Goal: Task Accomplishment & Management: Manage account settings

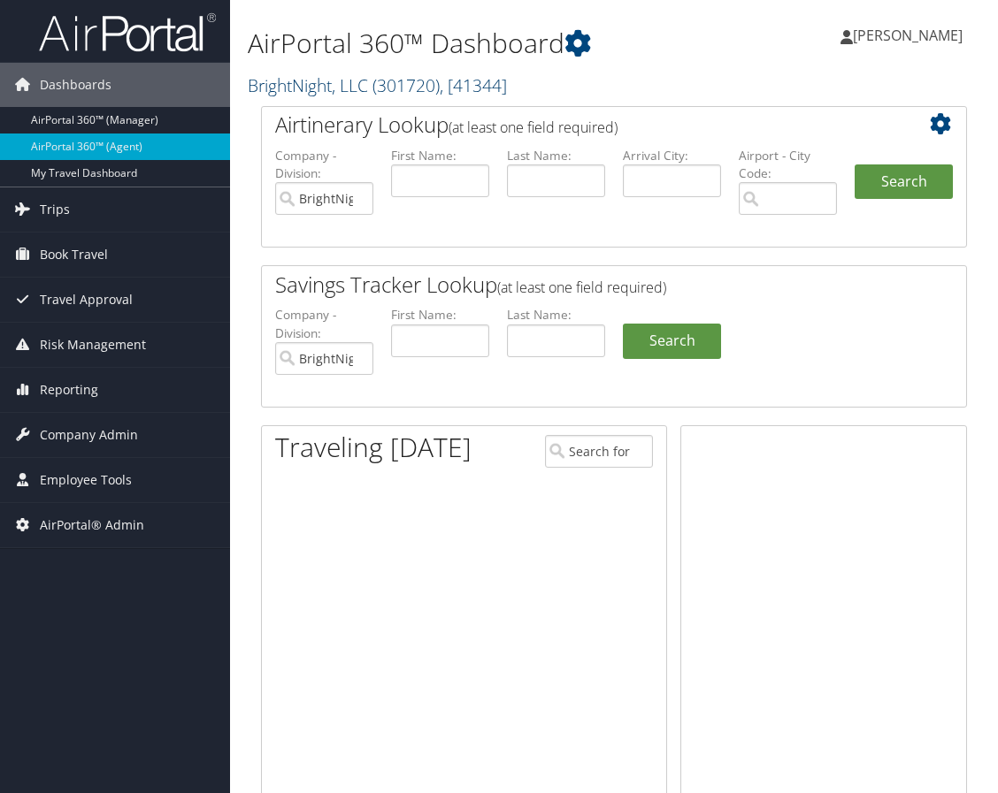
drag, startPoint x: 0, startPoint y: 0, endPoint x: 377, endPoint y: 96, distance: 388.9
click at [394, 91] on span "( 301720 )" at bounding box center [405, 85] width 67 height 24
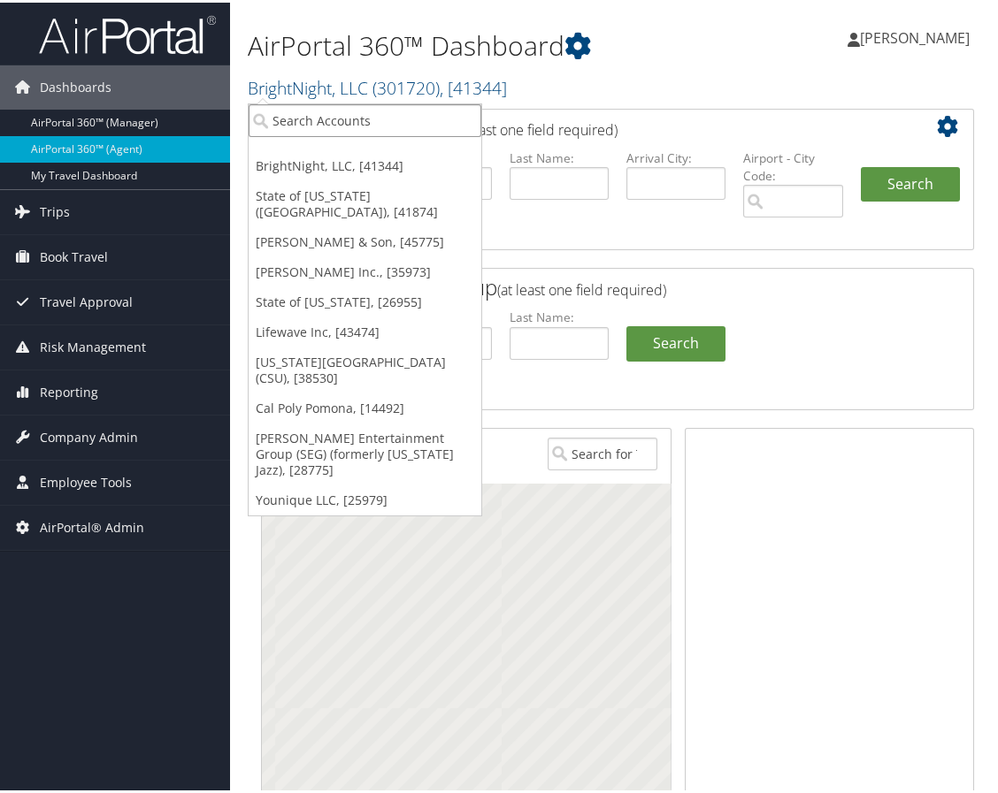
click at [362, 112] on input "search" at bounding box center [365, 118] width 233 height 33
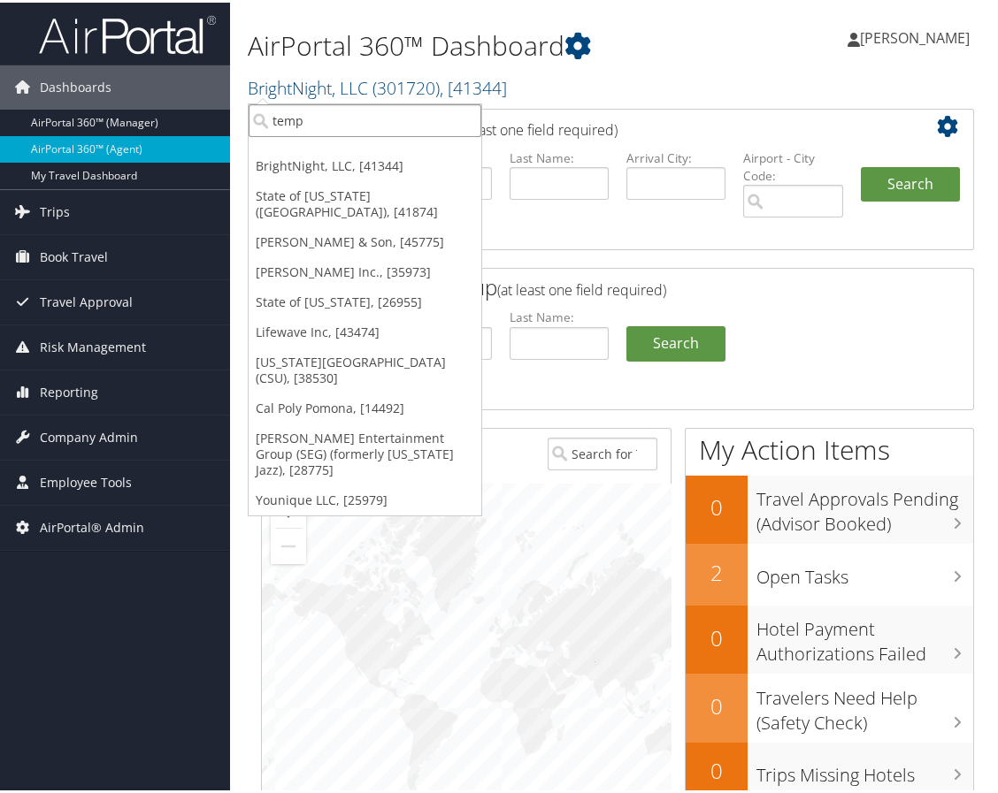
type input "templ"
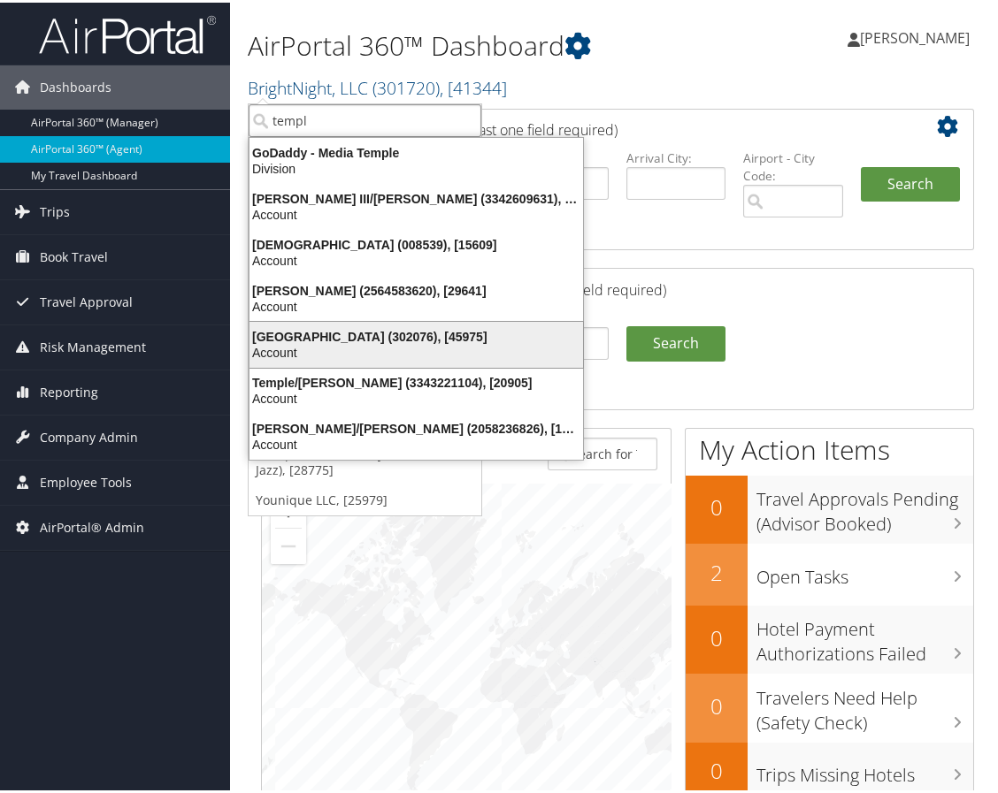
click at [348, 338] on div "[GEOGRAPHIC_DATA] (302076), [45975]" at bounding box center [416, 334] width 355 height 16
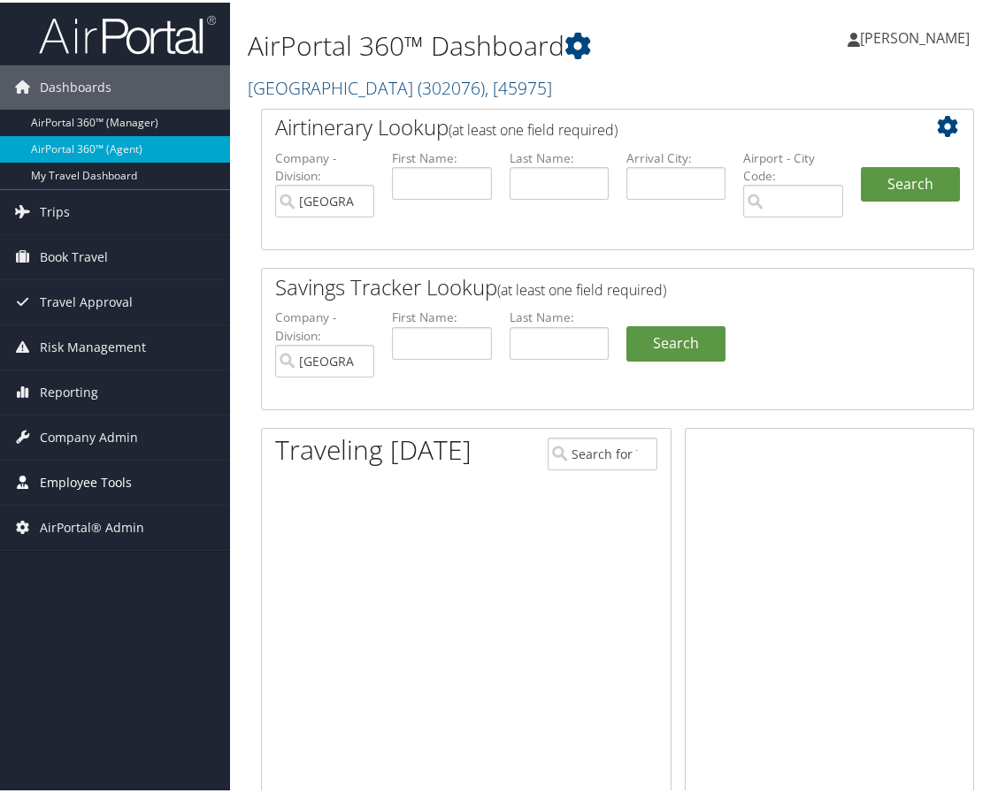
click at [104, 479] on span "Employee Tools" at bounding box center [86, 480] width 92 height 44
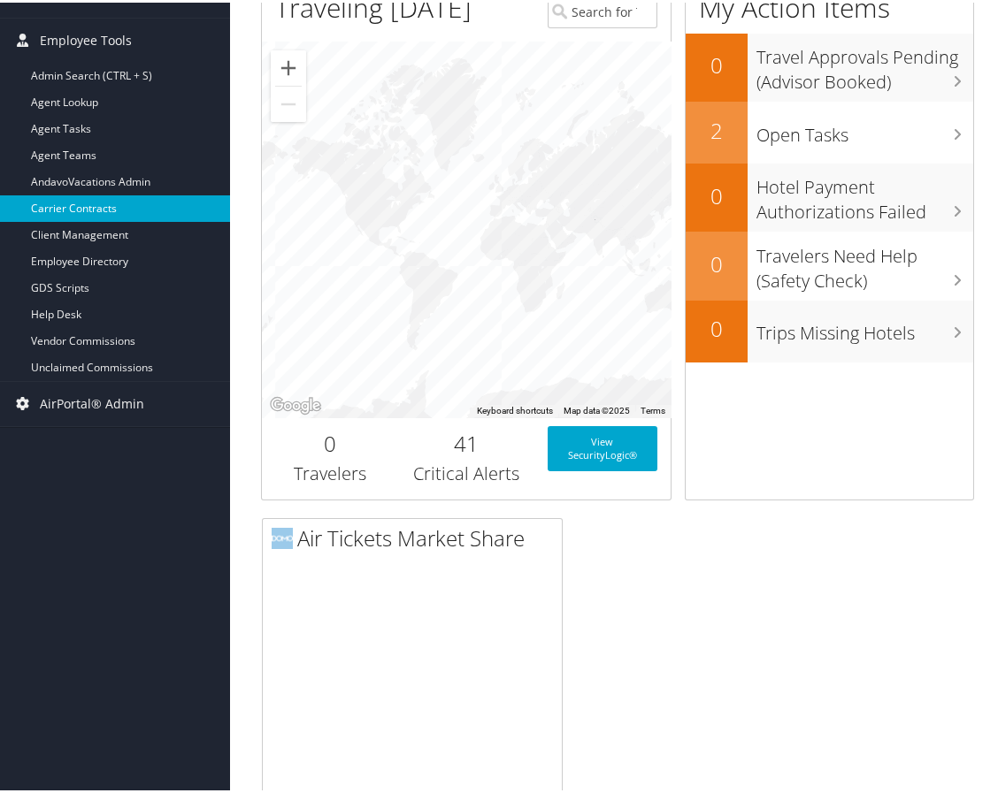
scroll to position [265, 0]
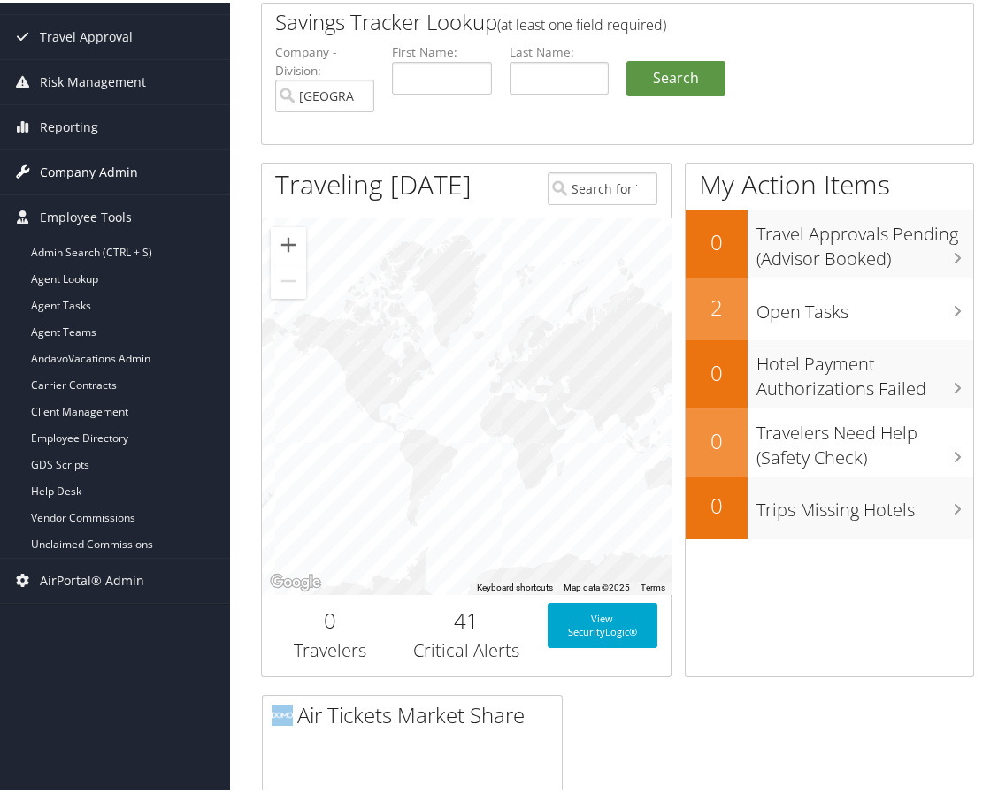
click at [99, 170] on span "Company Admin" at bounding box center [89, 170] width 98 height 44
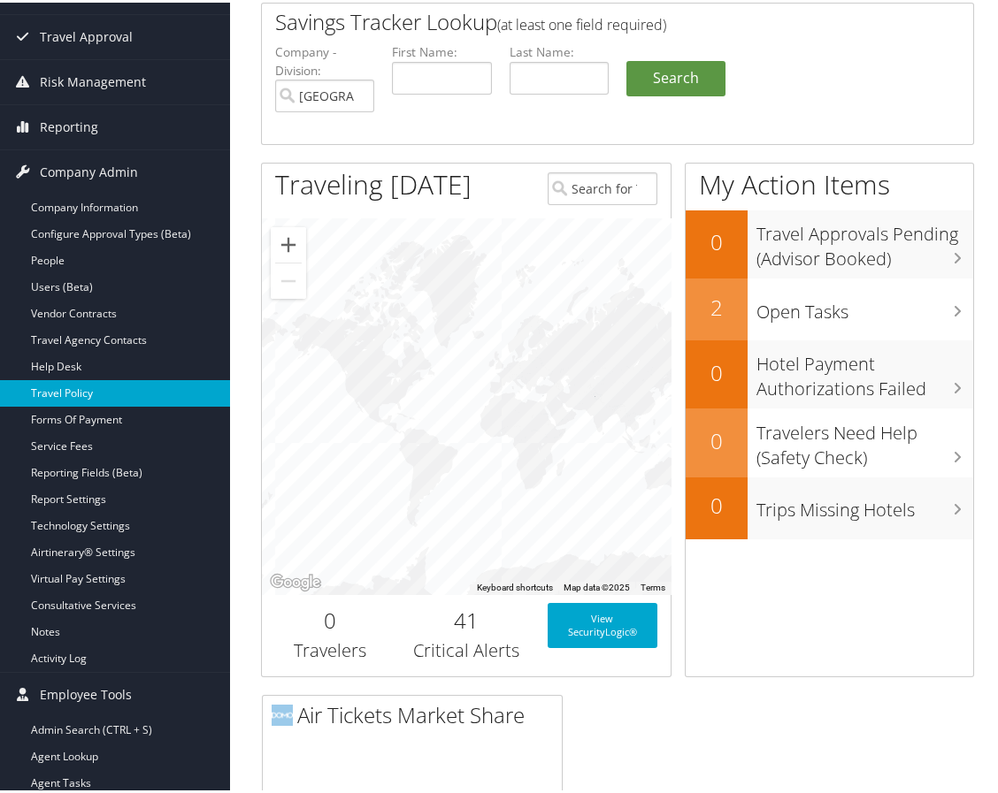
click at [73, 386] on link "Travel Policy" at bounding box center [115, 391] width 230 height 27
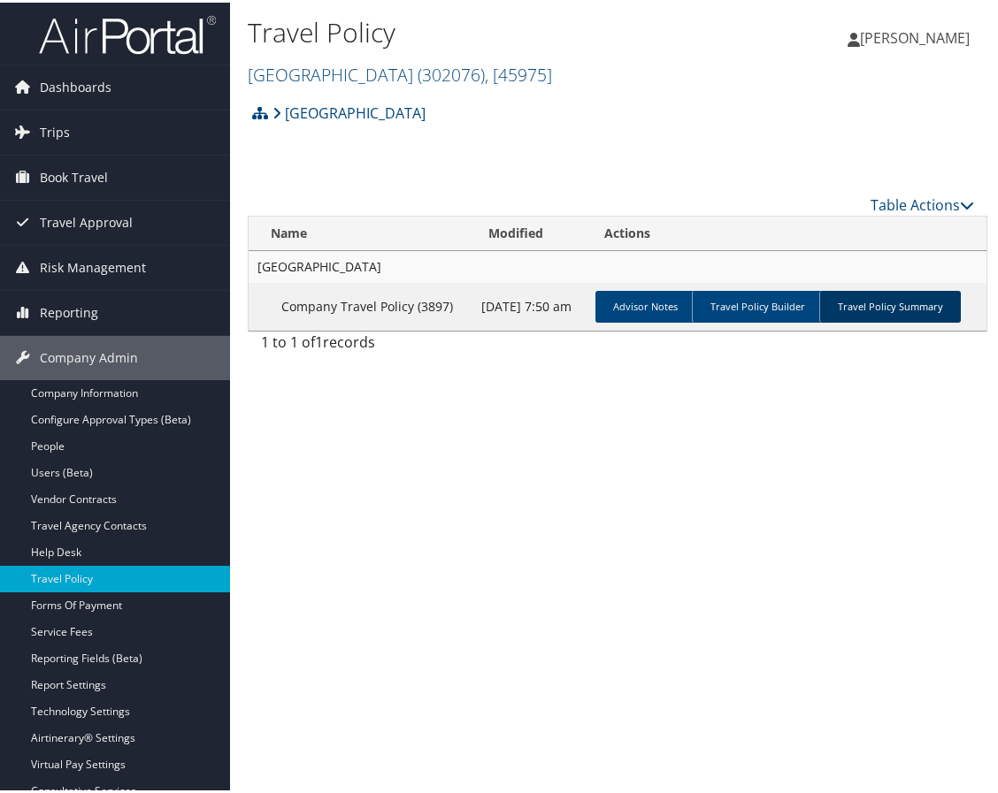
click at [898, 306] on link "Travel Policy Summary" at bounding box center [890, 304] width 142 height 32
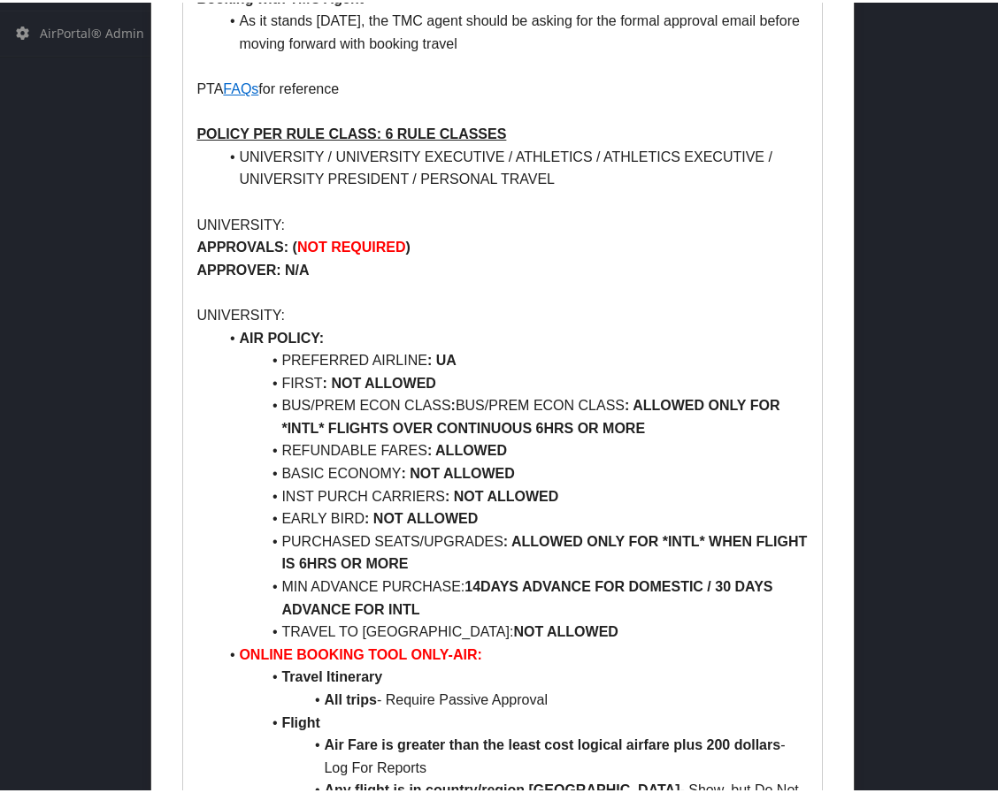
scroll to position [924, 0]
